Goal: Check status: Check status

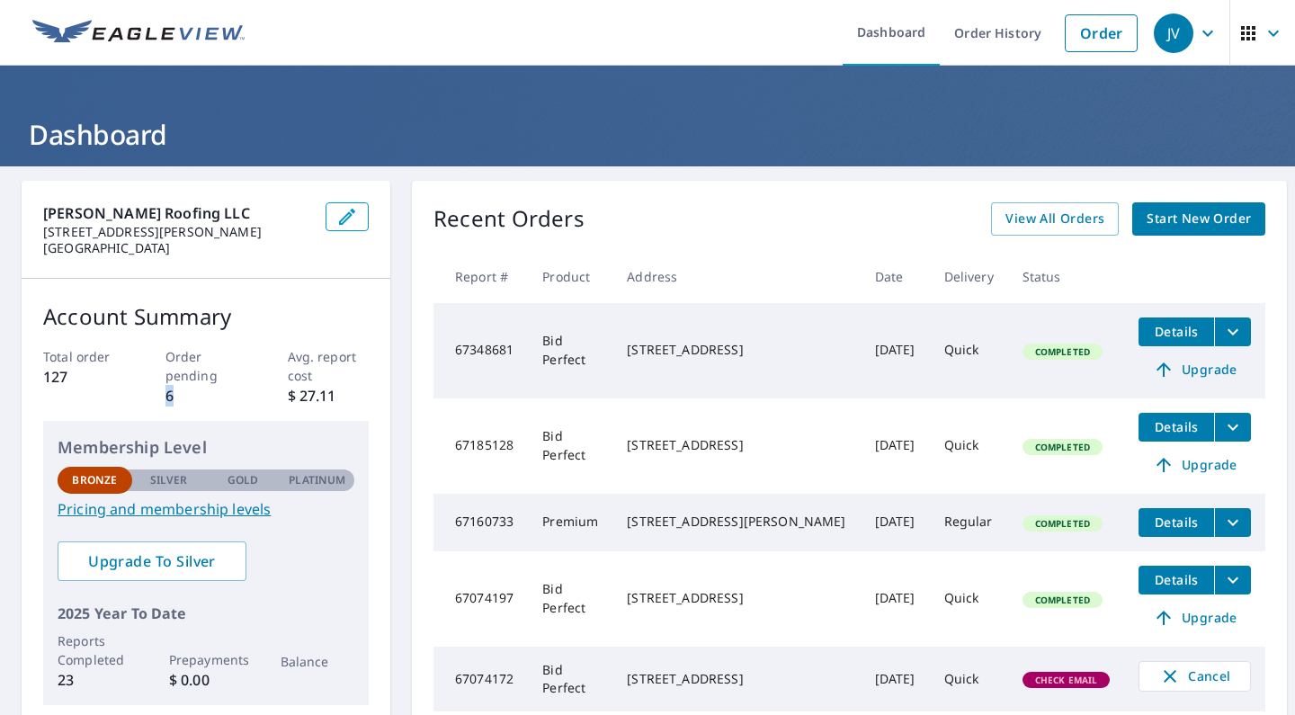
click at [186, 384] on div "Order pending 6" at bounding box center [207, 376] width 82 height 59
click at [906, 189] on div "Recent Orders View All Orders Start New Order Report # Product Address Date Del…" at bounding box center [849, 457] width 875 height 552
click at [980, 34] on link "Order History" at bounding box center [998, 33] width 116 height 66
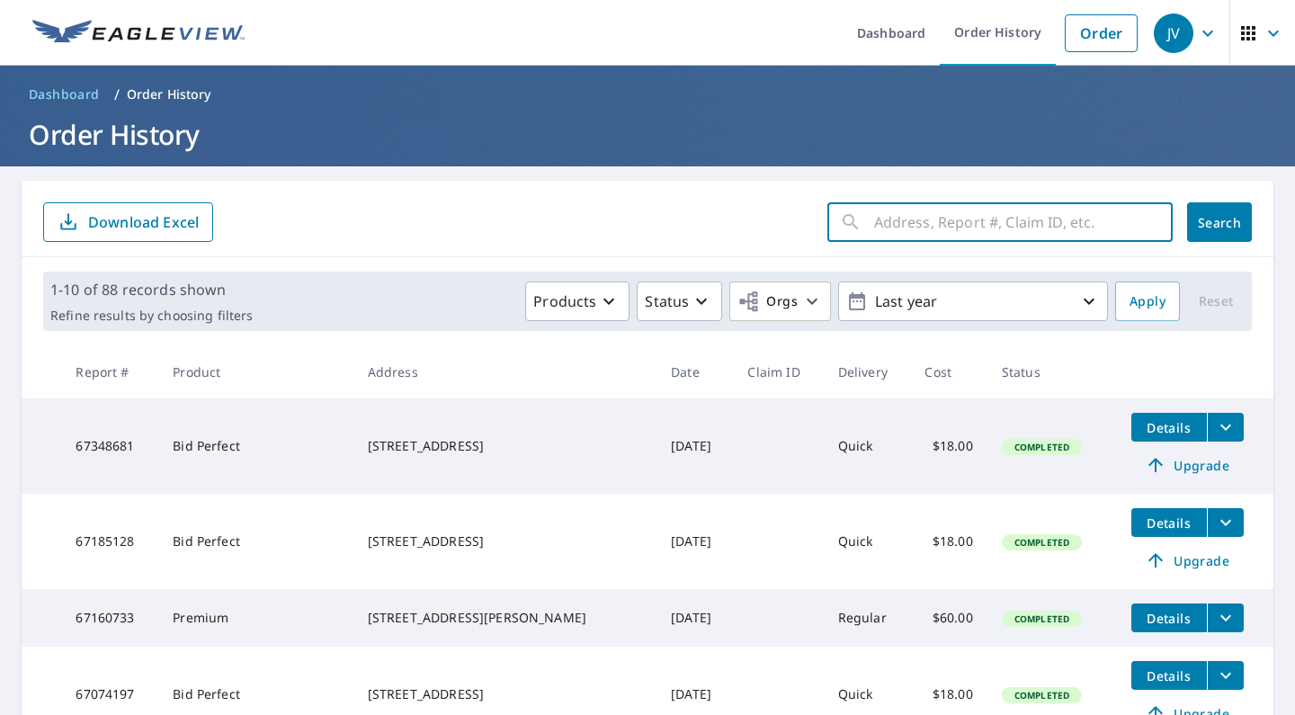
click at [938, 237] on input "text" at bounding box center [1023, 222] width 299 height 50
type input "507"
click at [1220, 222] on button "Search" at bounding box center [1219, 222] width 65 height 40
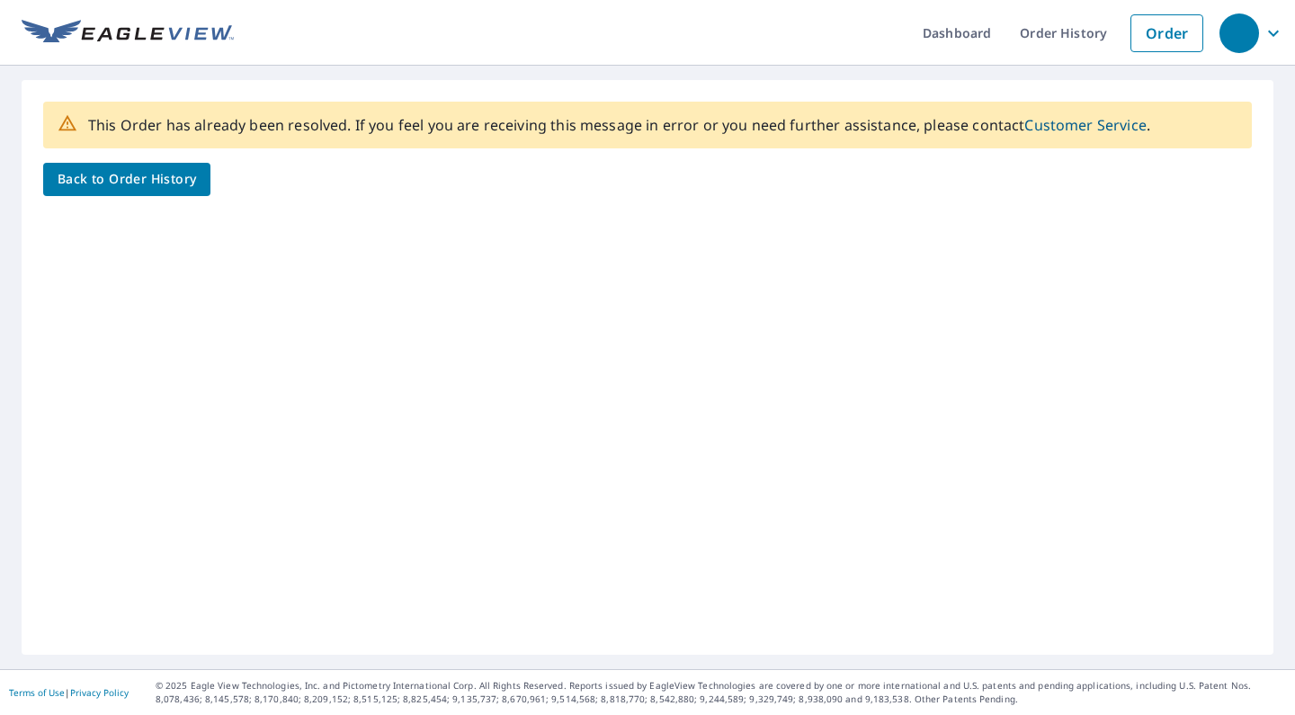
click at [144, 179] on span "Back to Order History" at bounding box center [127, 179] width 139 height 22
